Goal: Task Accomplishment & Management: Manage account settings

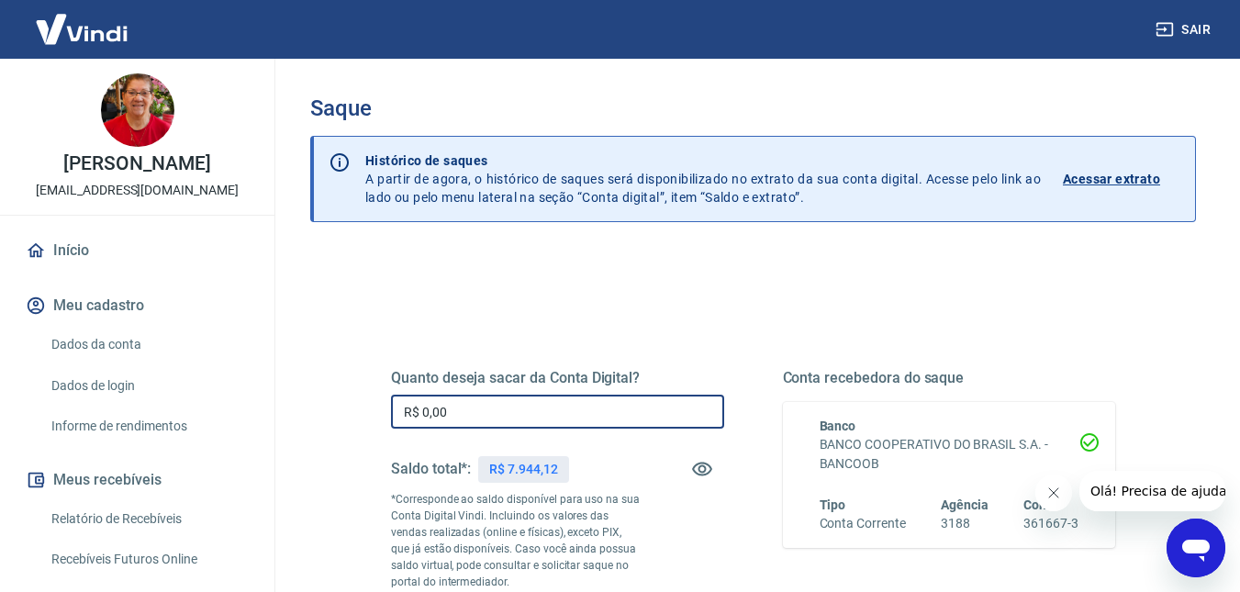
click at [508, 410] on input "R$ 0,00" at bounding box center [557, 412] width 333 height 34
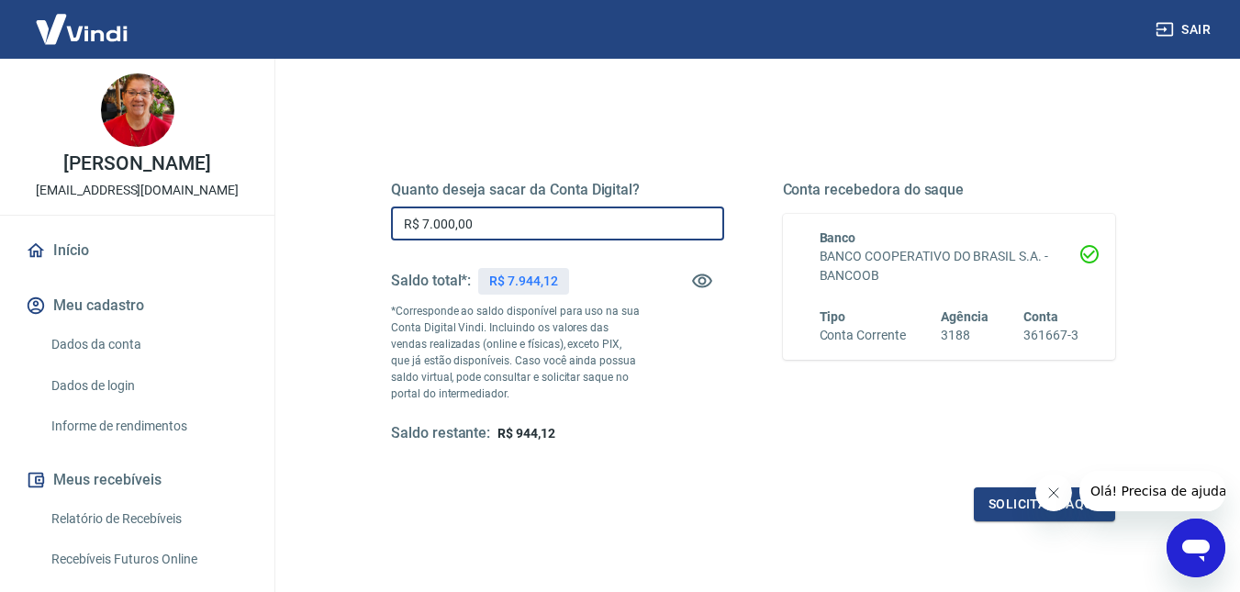
scroll to position [195, 0]
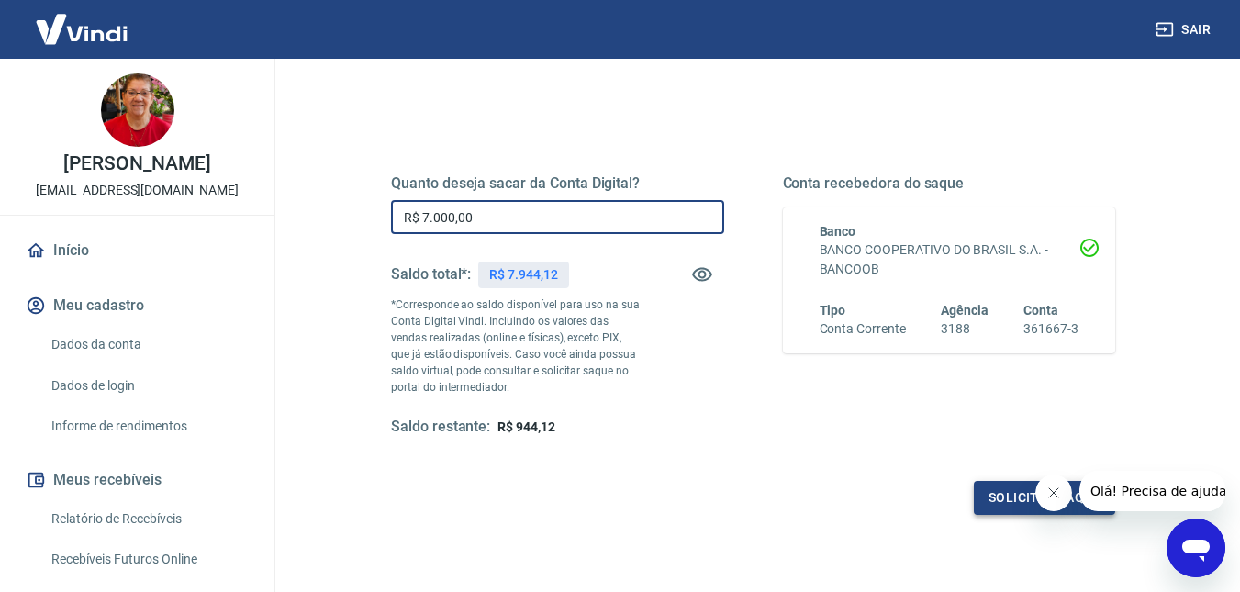
type input "R$ 7.000,00"
click at [1022, 487] on button "Solicitar saque" at bounding box center [1044, 498] width 141 height 34
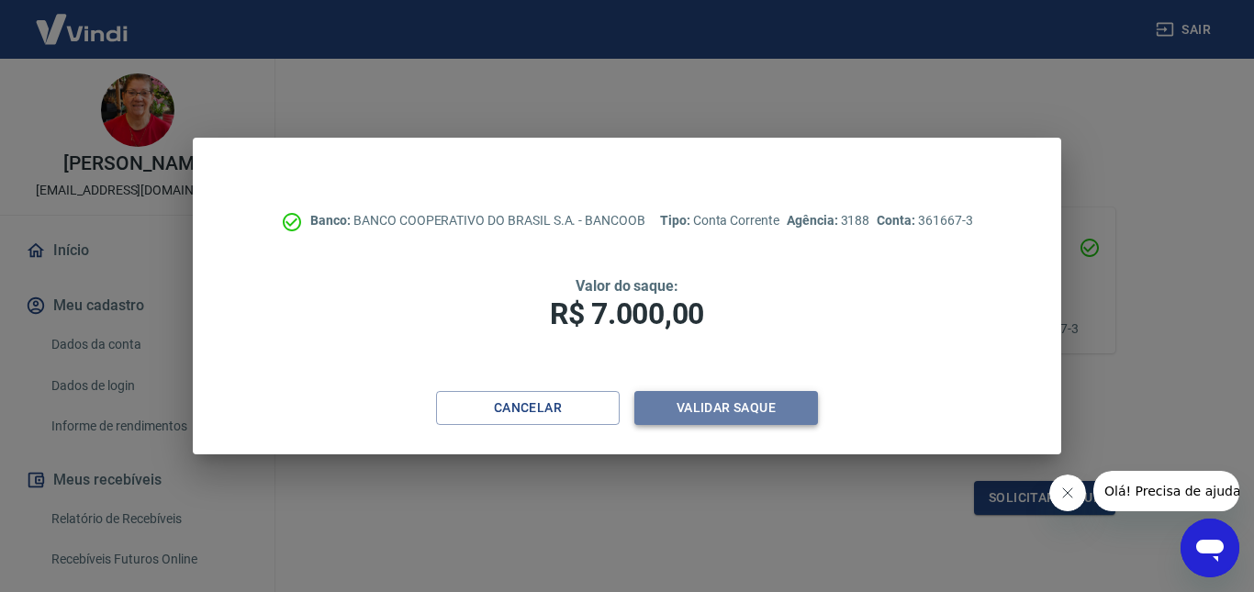
click at [707, 408] on button "Validar saque" at bounding box center [726, 408] width 184 height 34
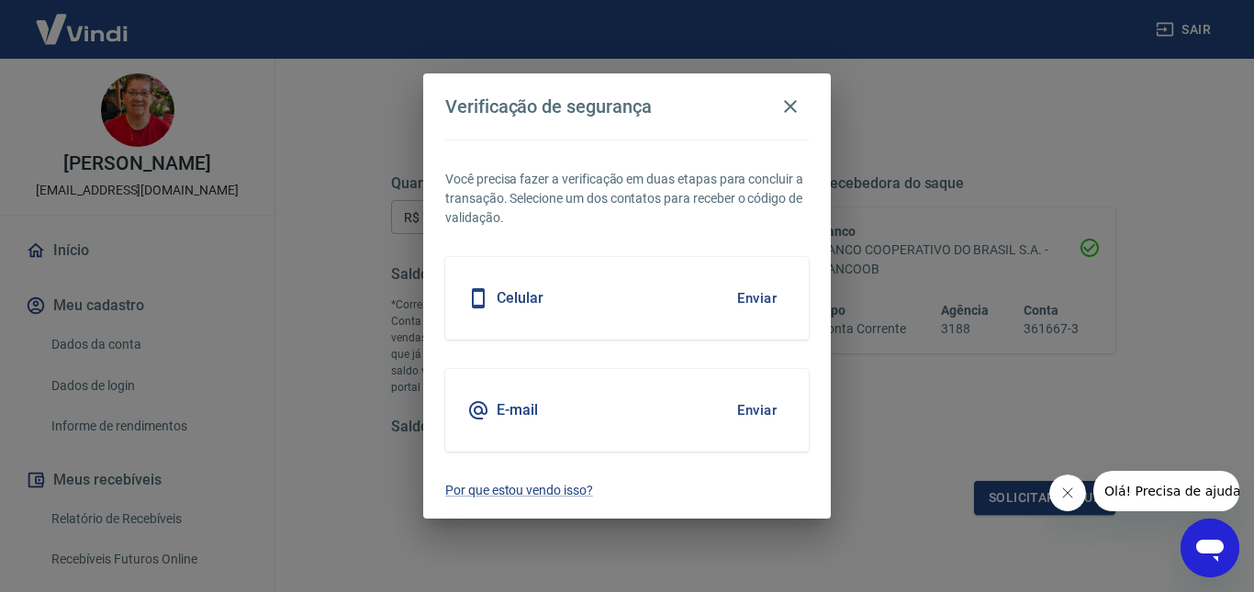
click at [771, 287] on button "Enviar" at bounding box center [757, 298] width 60 height 39
click at [754, 307] on button "Enviar" at bounding box center [757, 298] width 60 height 39
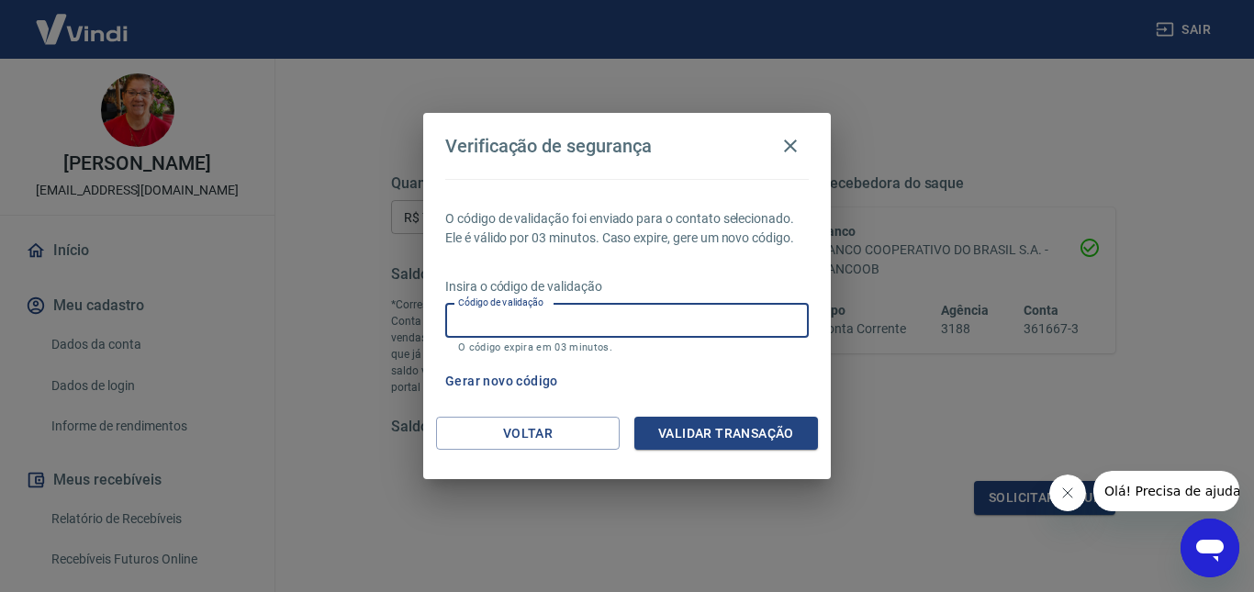
click at [575, 325] on input "Código de validação" at bounding box center [626, 321] width 363 height 34
type input "535592"
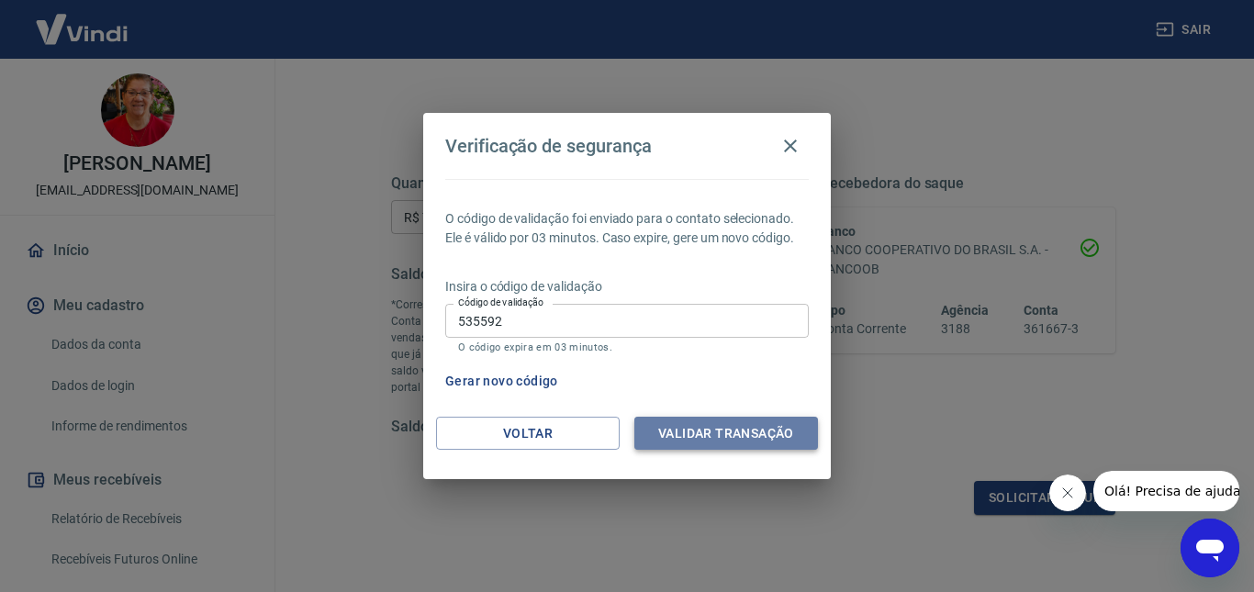
click at [722, 435] on button "Validar transação" at bounding box center [726, 434] width 184 height 34
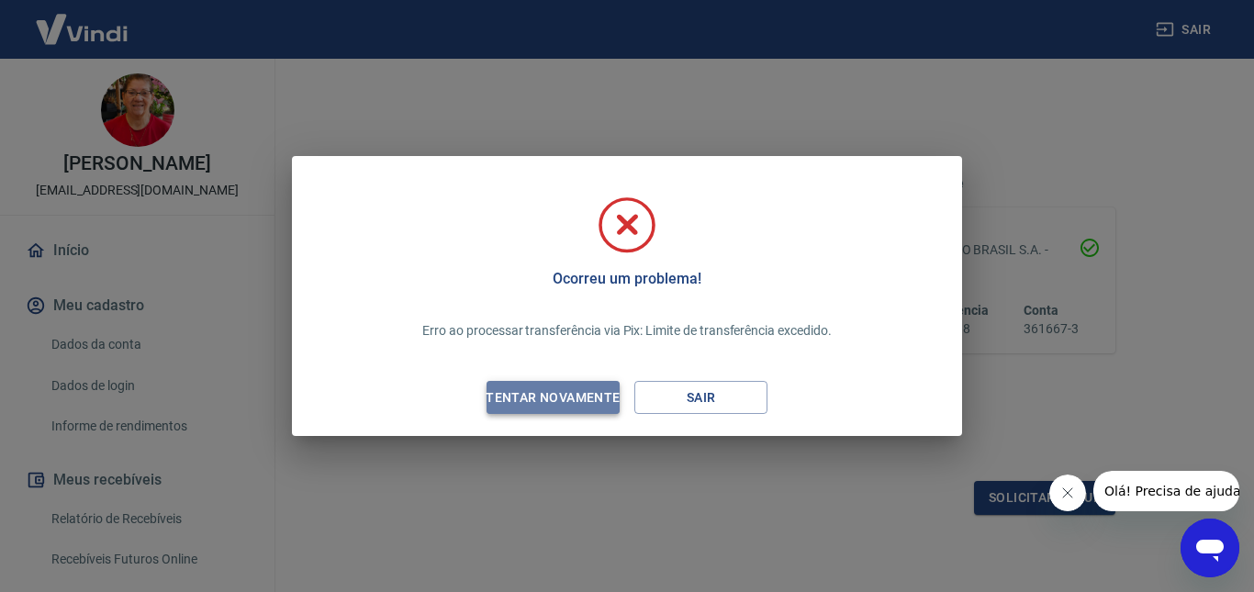
click at [595, 395] on div "Tentar novamente" at bounding box center [553, 397] width 178 height 23
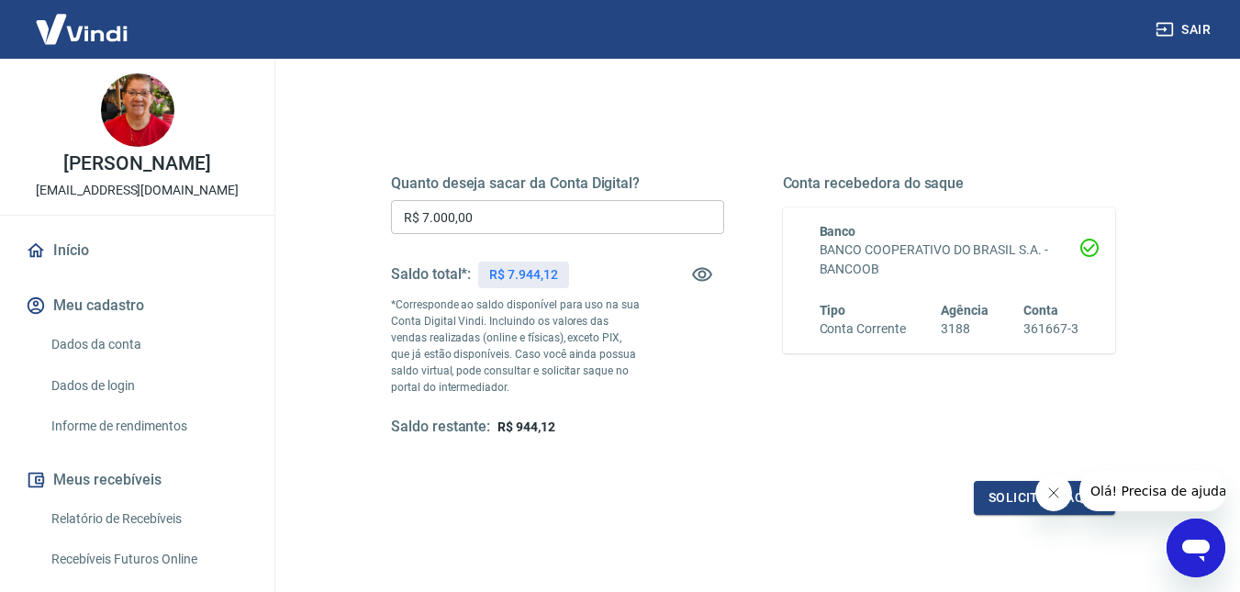
click at [534, 224] on input "R$ 7.000,00" at bounding box center [557, 217] width 333 height 34
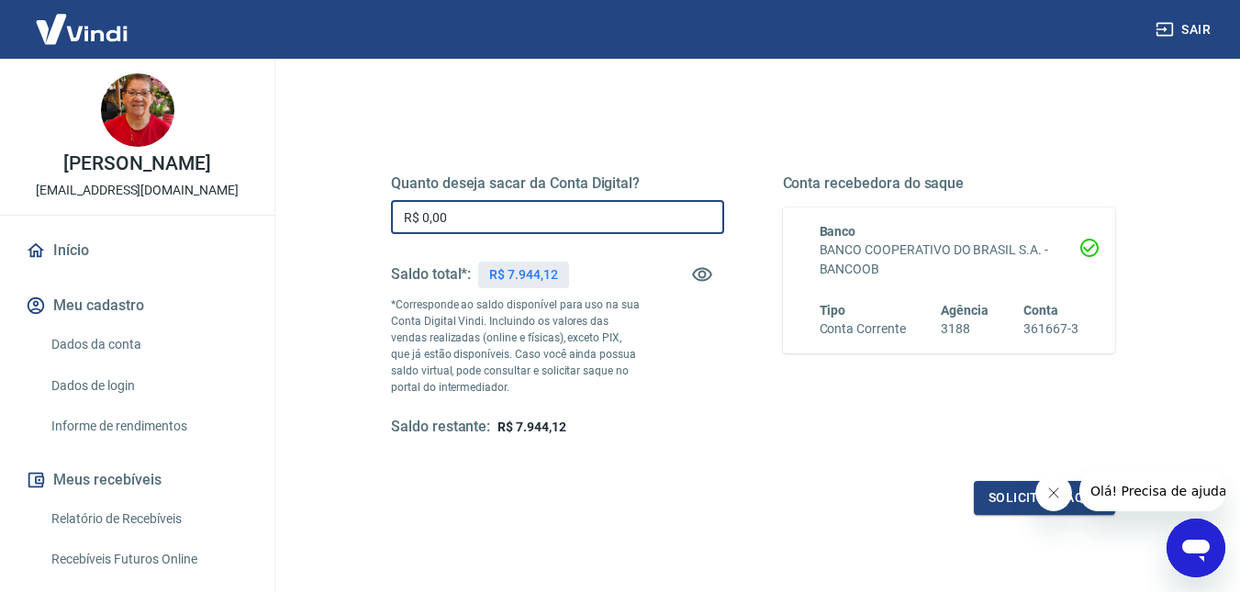
type input "R$ 0,00"
